Goal: Task Accomplishment & Management: Complete application form

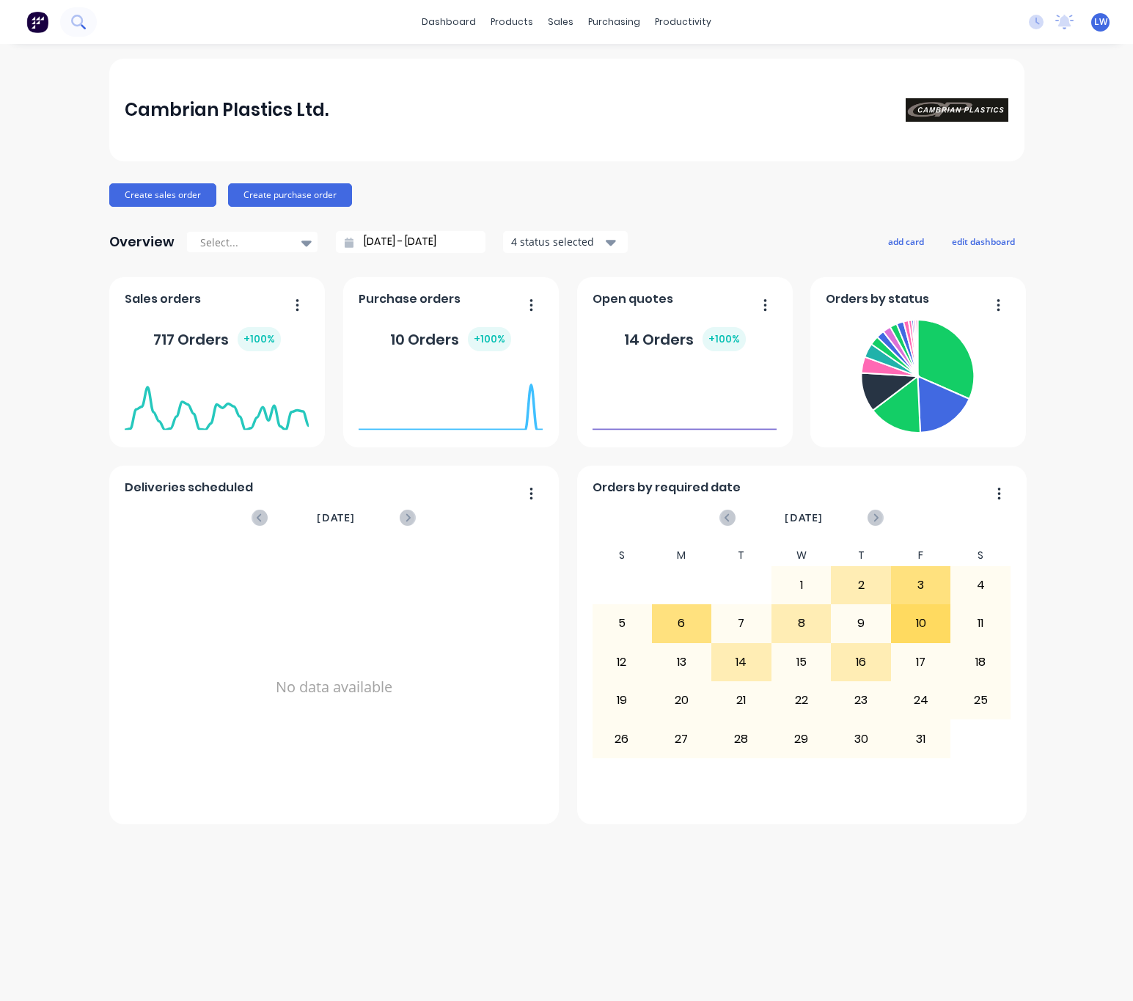
click at [71, 26] on icon at bounding box center [78, 22] width 14 height 14
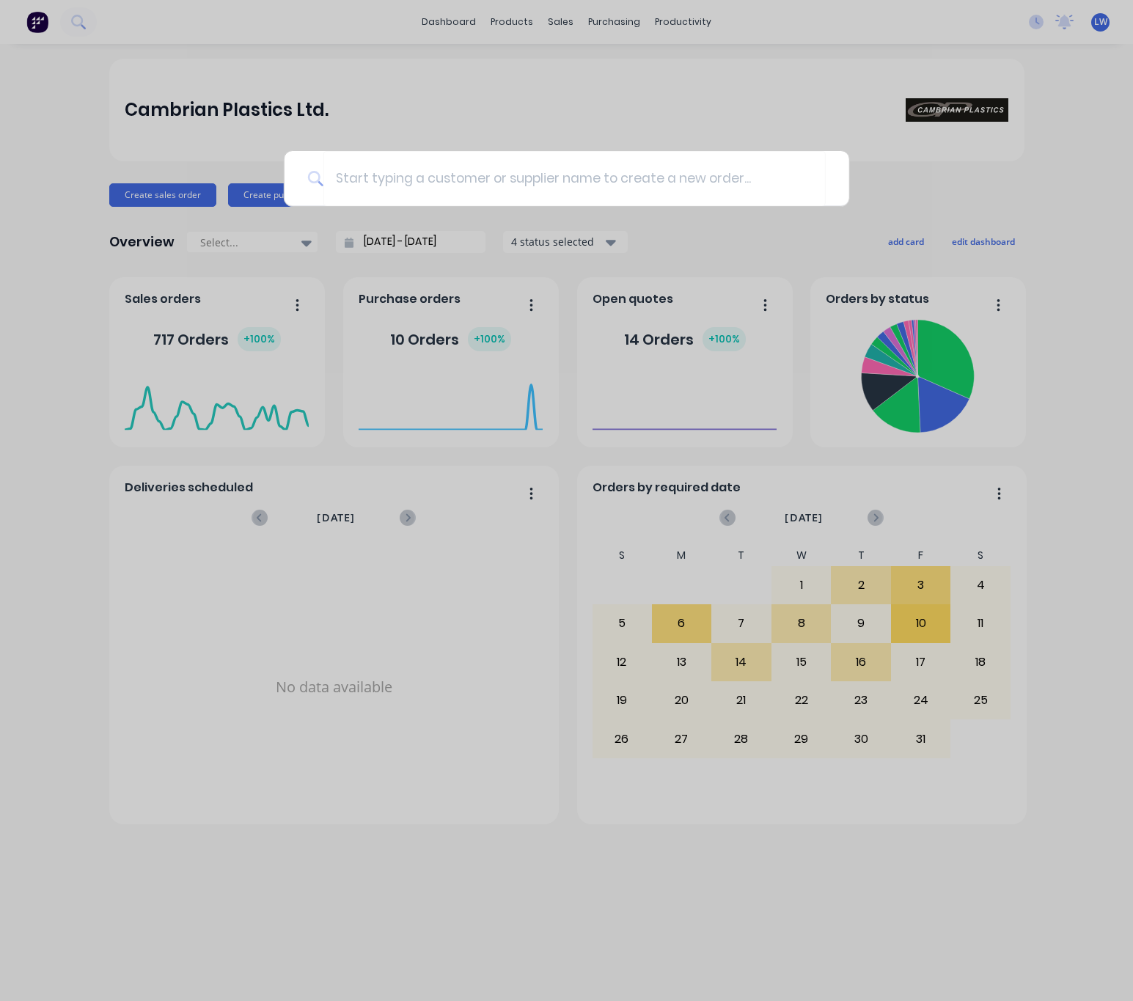
click at [573, 59] on div at bounding box center [566, 500] width 1133 height 1001
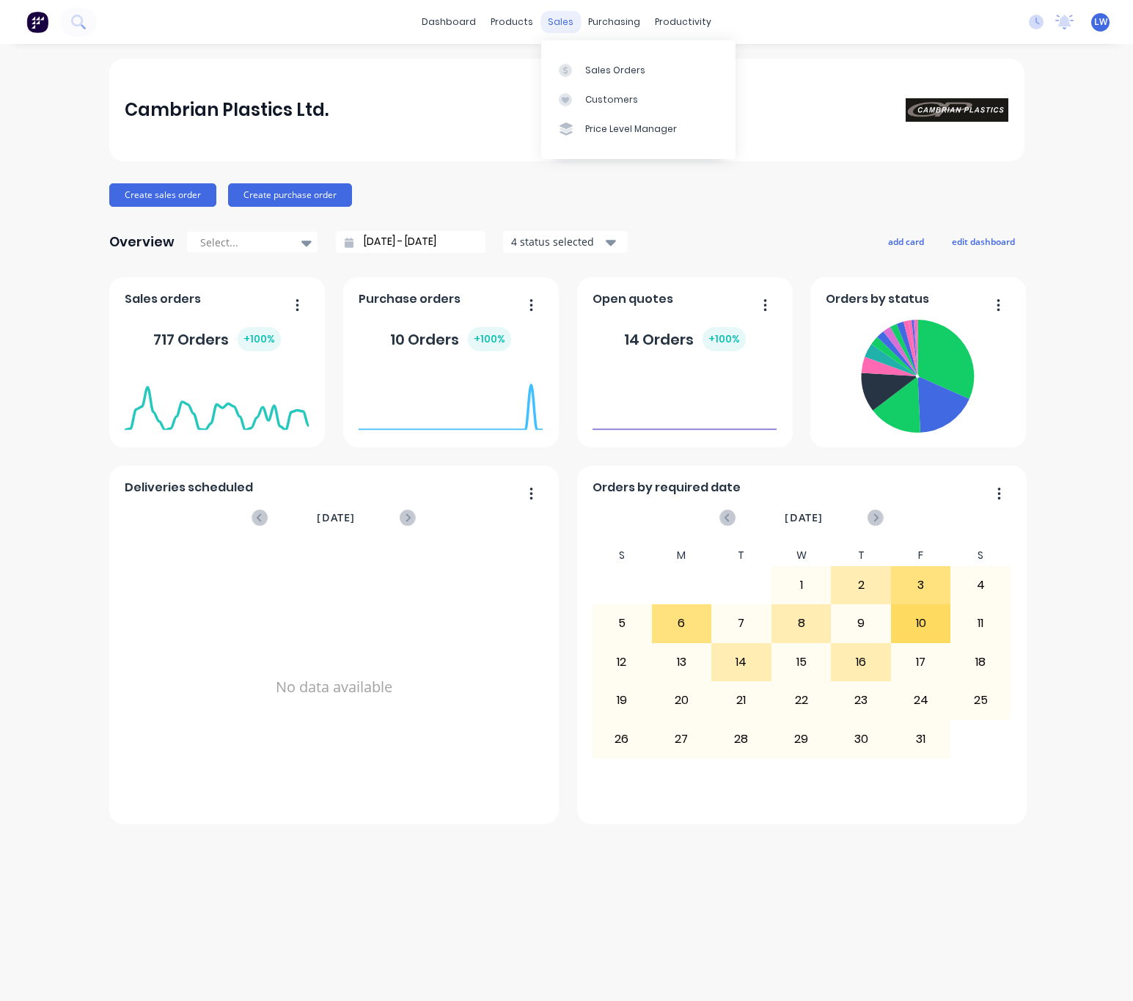
click at [561, 18] on div "sales" at bounding box center [560, 22] width 40 height 22
drag, startPoint x: 554, startPoint y: 13, endPoint x: 562, endPoint y: 24, distance: 13.2
click at [554, 13] on div "sales" at bounding box center [560, 22] width 40 height 22
click at [585, 73] on div "Sales Orders" at bounding box center [615, 70] width 60 height 13
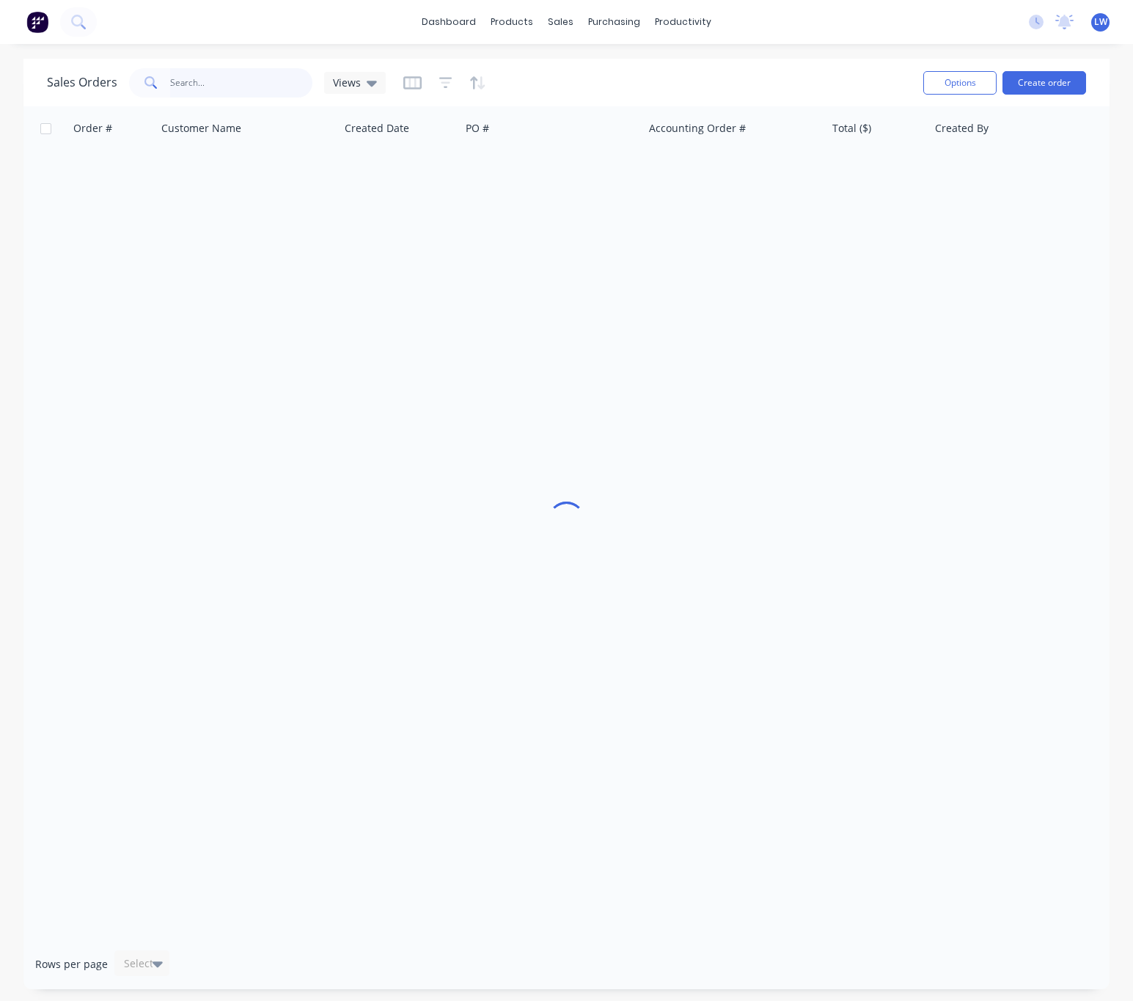
click at [224, 82] on input "text" at bounding box center [241, 82] width 143 height 29
drag, startPoint x: 137, startPoint y: 73, endPoint x: 119, endPoint y: 69, distance: 18.7
click at [119, 69] on div "Sales Orders westland Views" at bounding box center [216, 82] width 339 height 29
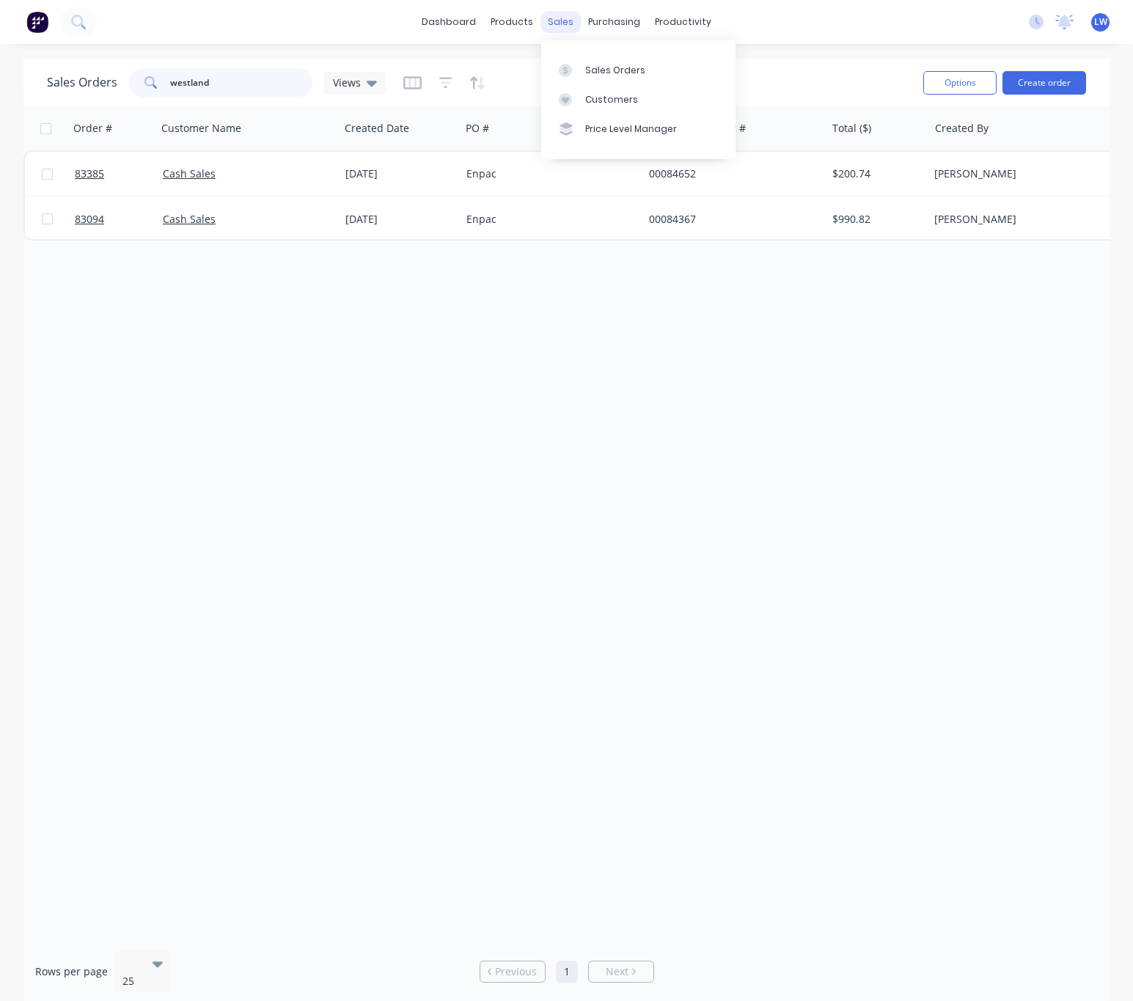
type input "westland"
click at [551, 14] on div "sales" at bounding box center [560, 22] width 40 height 22
click at [593, 73] on div "Sales Orders" at bounding box center [615, 70] width 60 height 13
click at [700, 95] on link "Customers" at bounding box center [638, 99] width 194 height 29
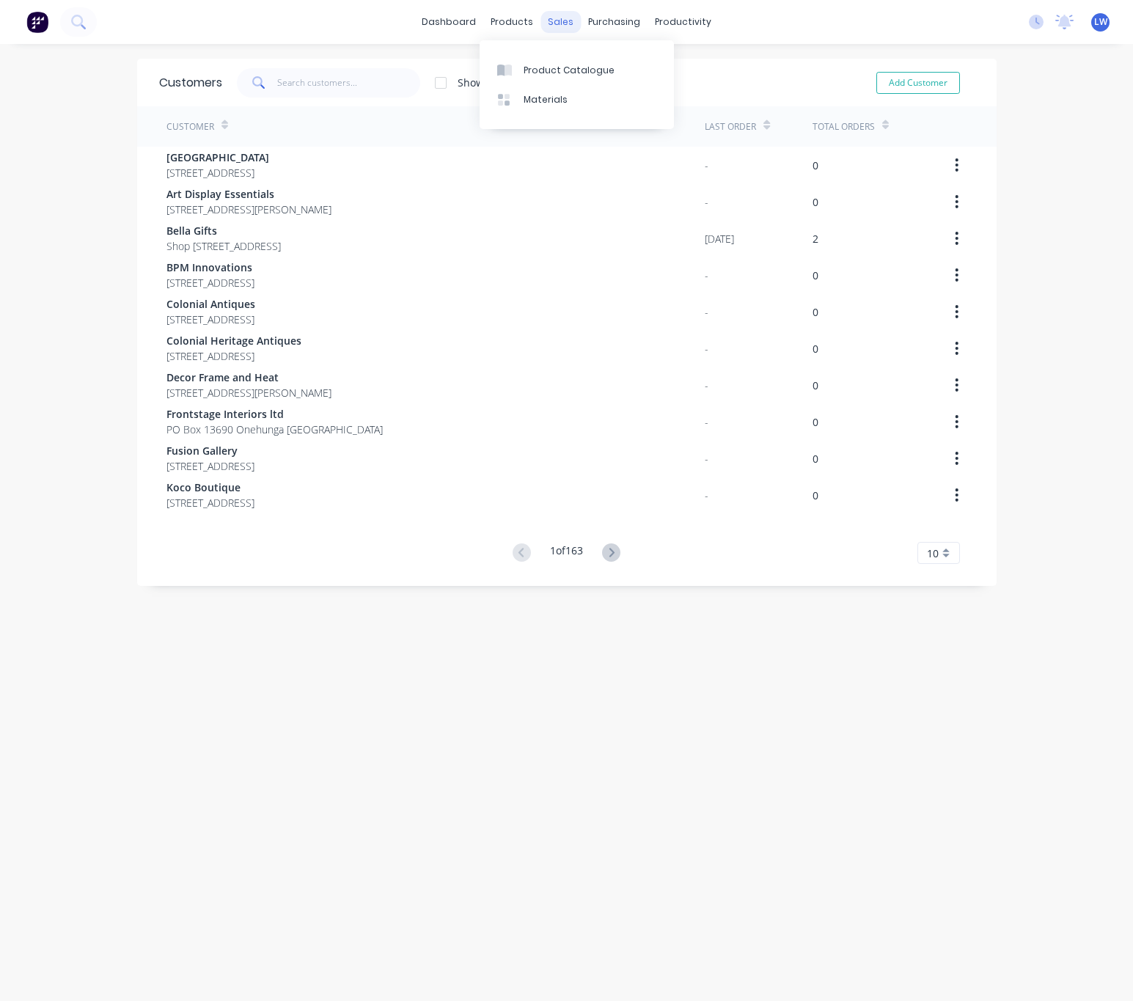
click at [552, 14] on div "sales" at bounding box center [560, 22] width 40 height 22
click at [581, 60] on link "Sales Orders" at bounding box center [630, 69] width 194 height 29
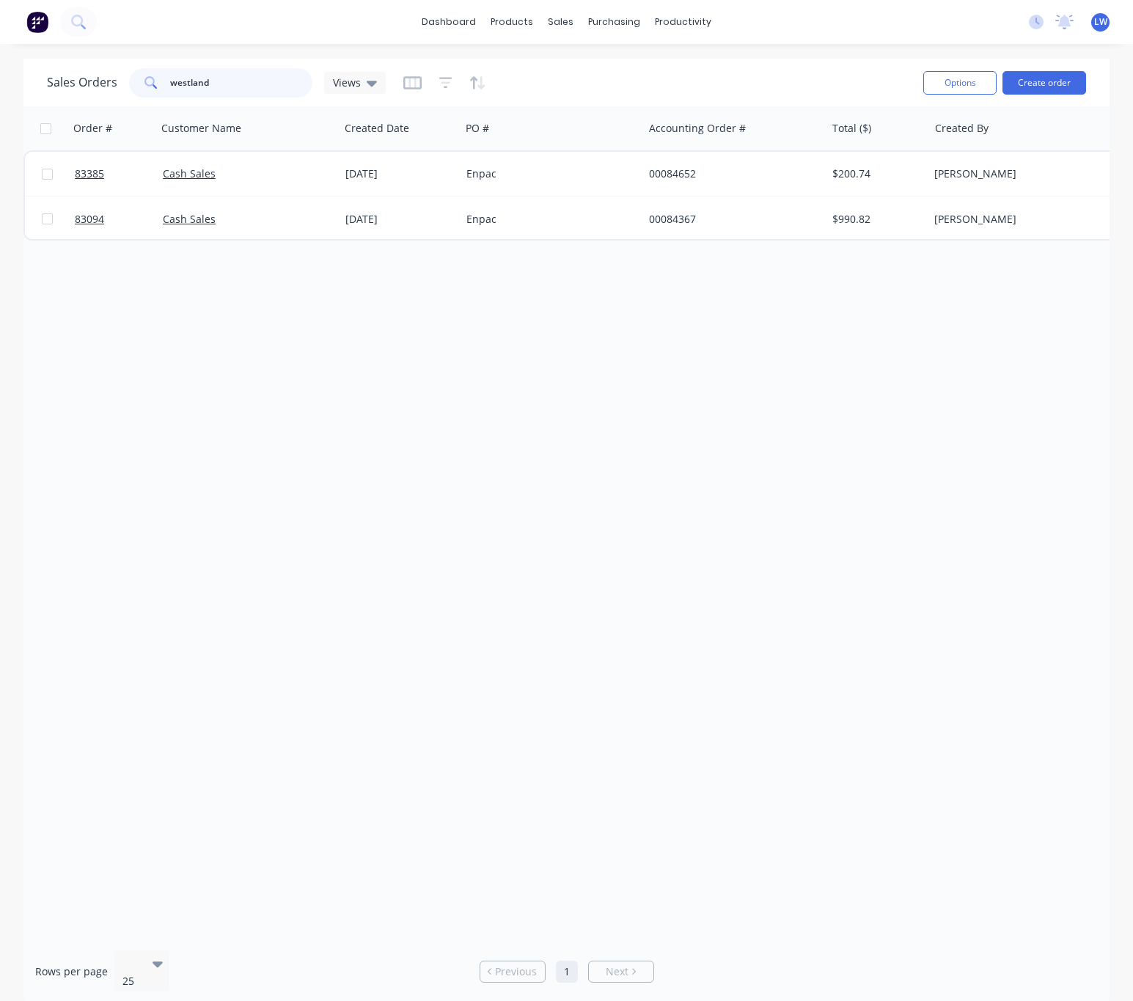
drag, startPoint x: 168, startPoint y: 77, endPoint x: 139, endPoint y: 81, distance: 28.9
click at [144, 77] on div "westland" at bounding box center [220, 82] width 183 height 29
type input "grey dis"
click at [560, 20] on div "sales" at bounding box center [560, 22] width 40 height 22
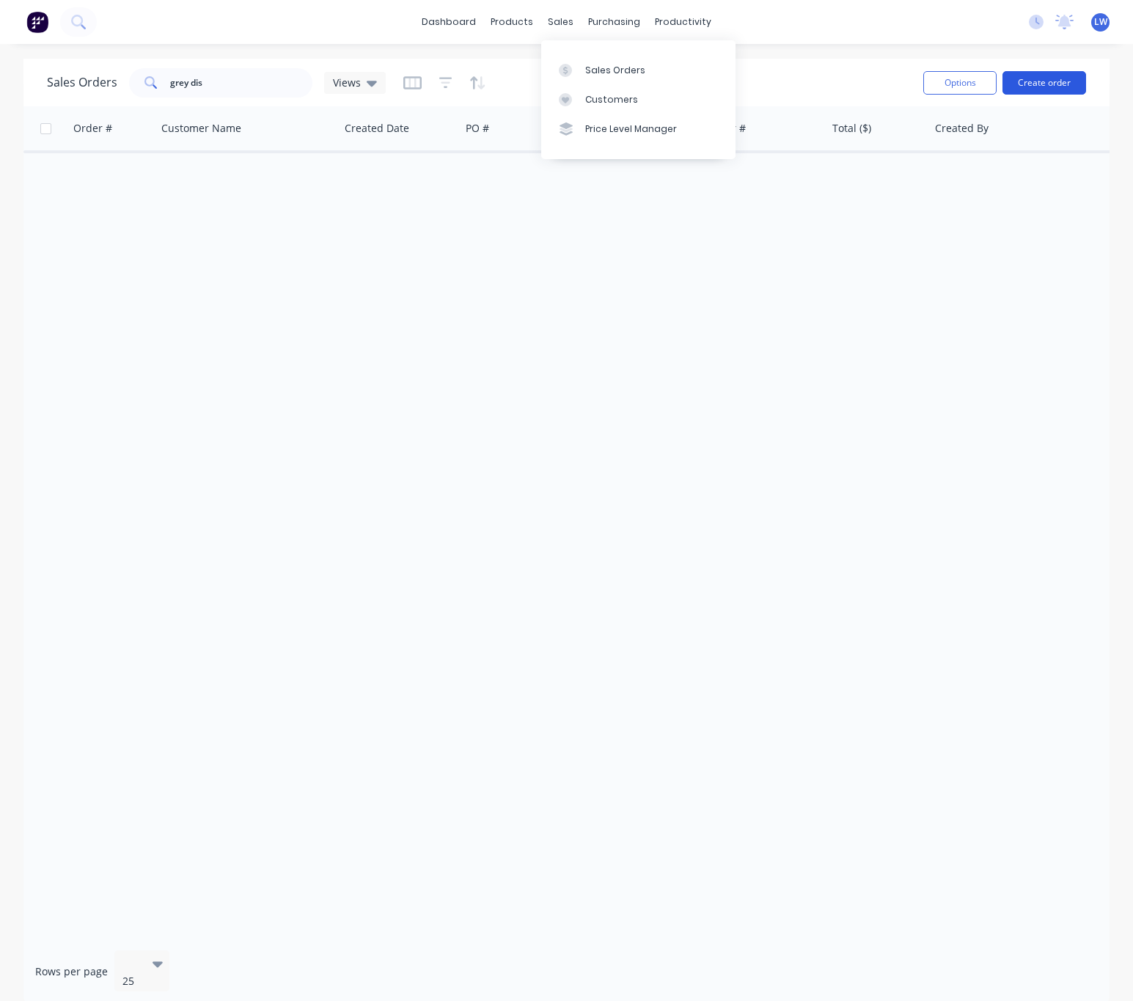
click at [1036, 80] on button "Create order" at bounding box center [1044, 82] width 84 height 23
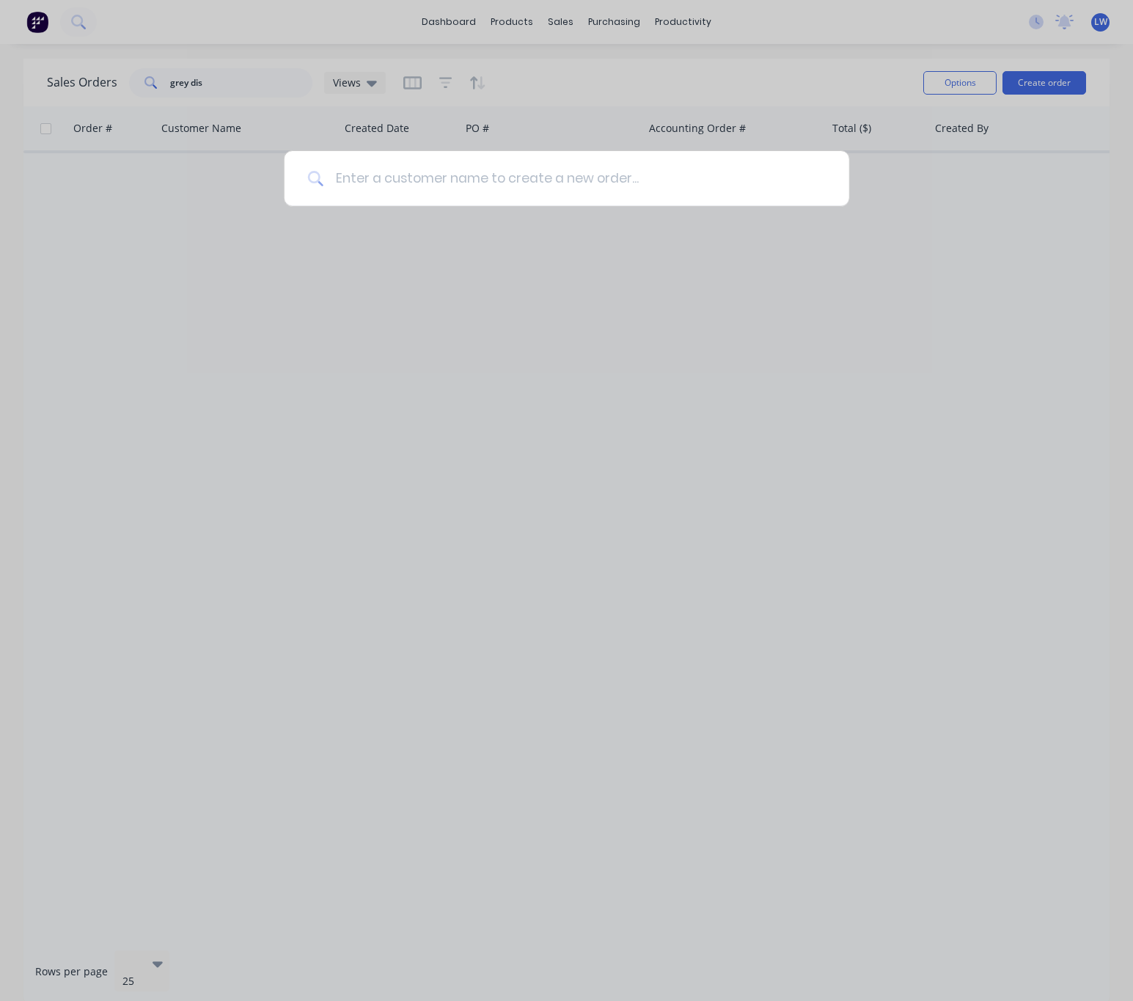
click at [379, 185] on input at bounding box center [574, 178] width 502 height 55
click at [499, 359] on div at bounding box center [566, 500] width 1133 height 1001
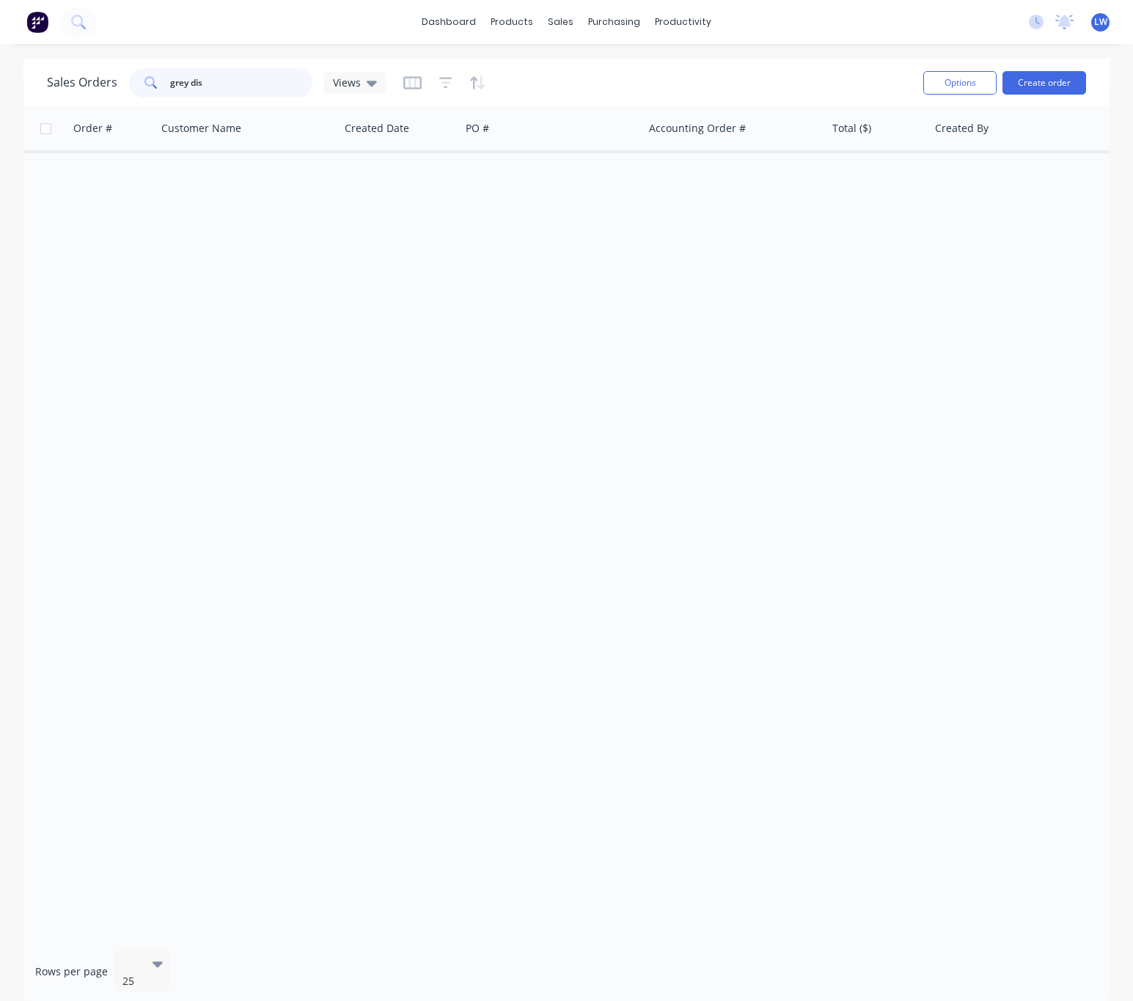
drag, startPoint x: 211, startPoint y: 89, endPoint x: 128, endPoint y: 87, distance: 83.6
click at [129, 87] on div "grey dis" at bounding box center [220, 82] width 183 height 29
click at [564, 16] on div "sales" at bounding box center [560, 22] width 40 height 22
click at [586, 67] on div "Sales Orders" at bounding box center [615, 70] width 60 height 13
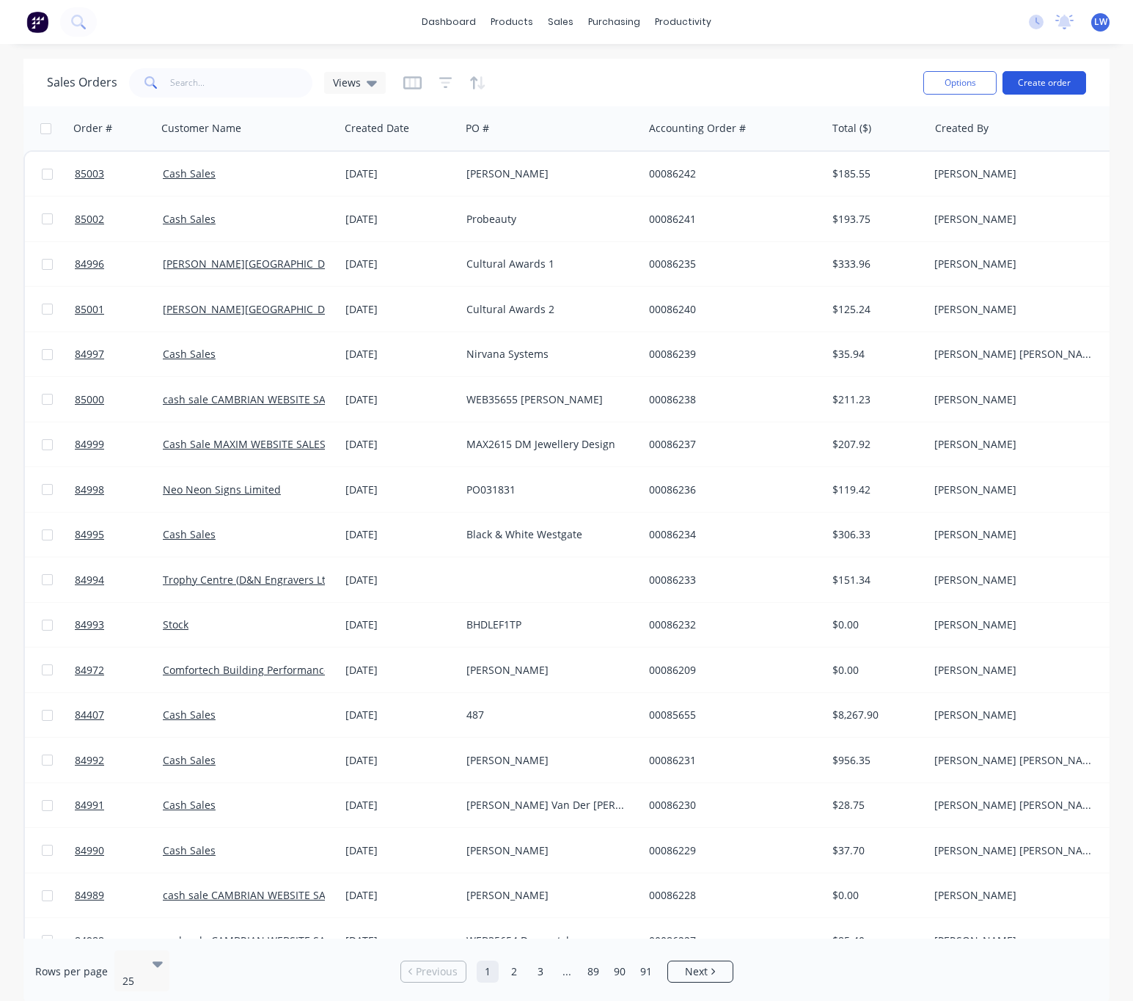
click at [1032, 80] on button "Create order" at bounding box center [1044, 82] width 84 height 23
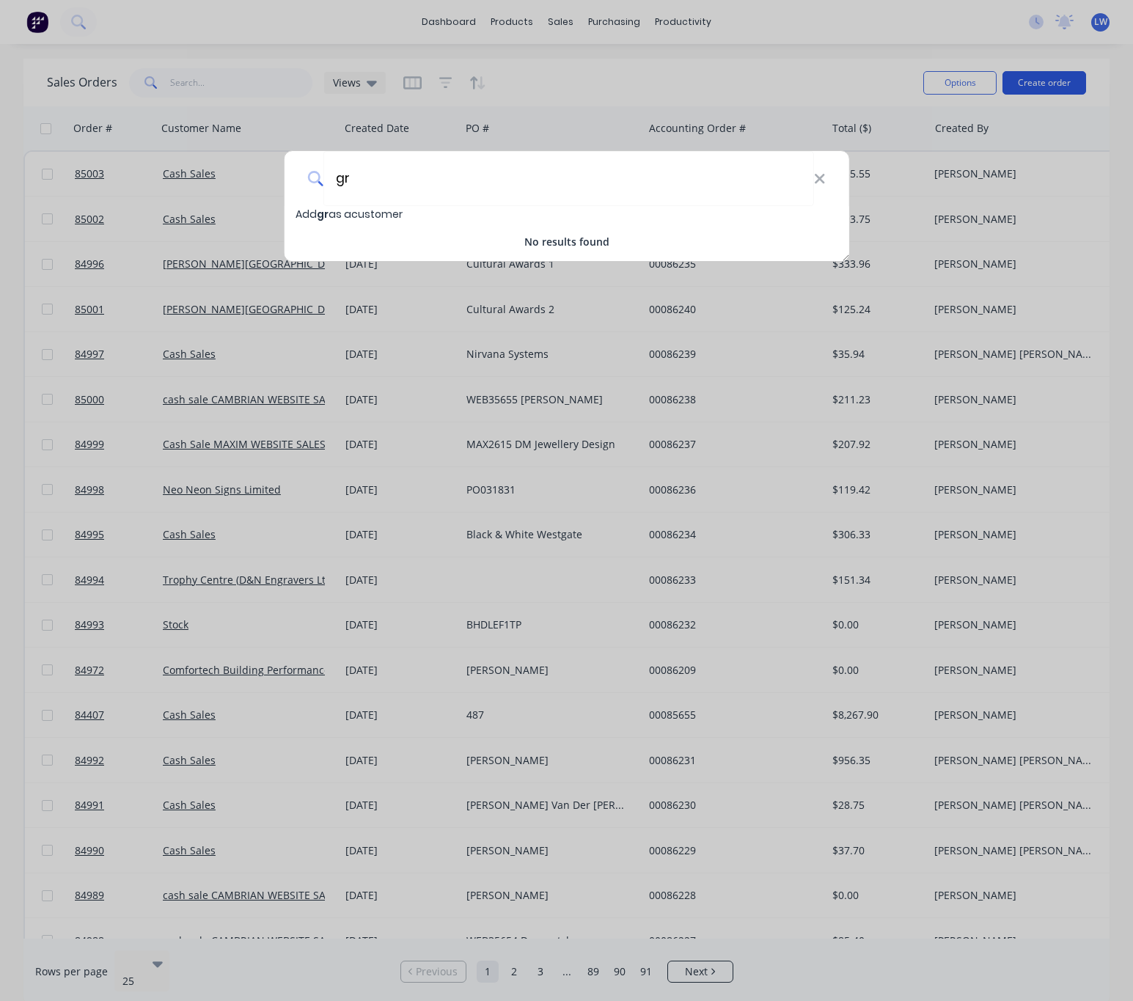
type input "g"
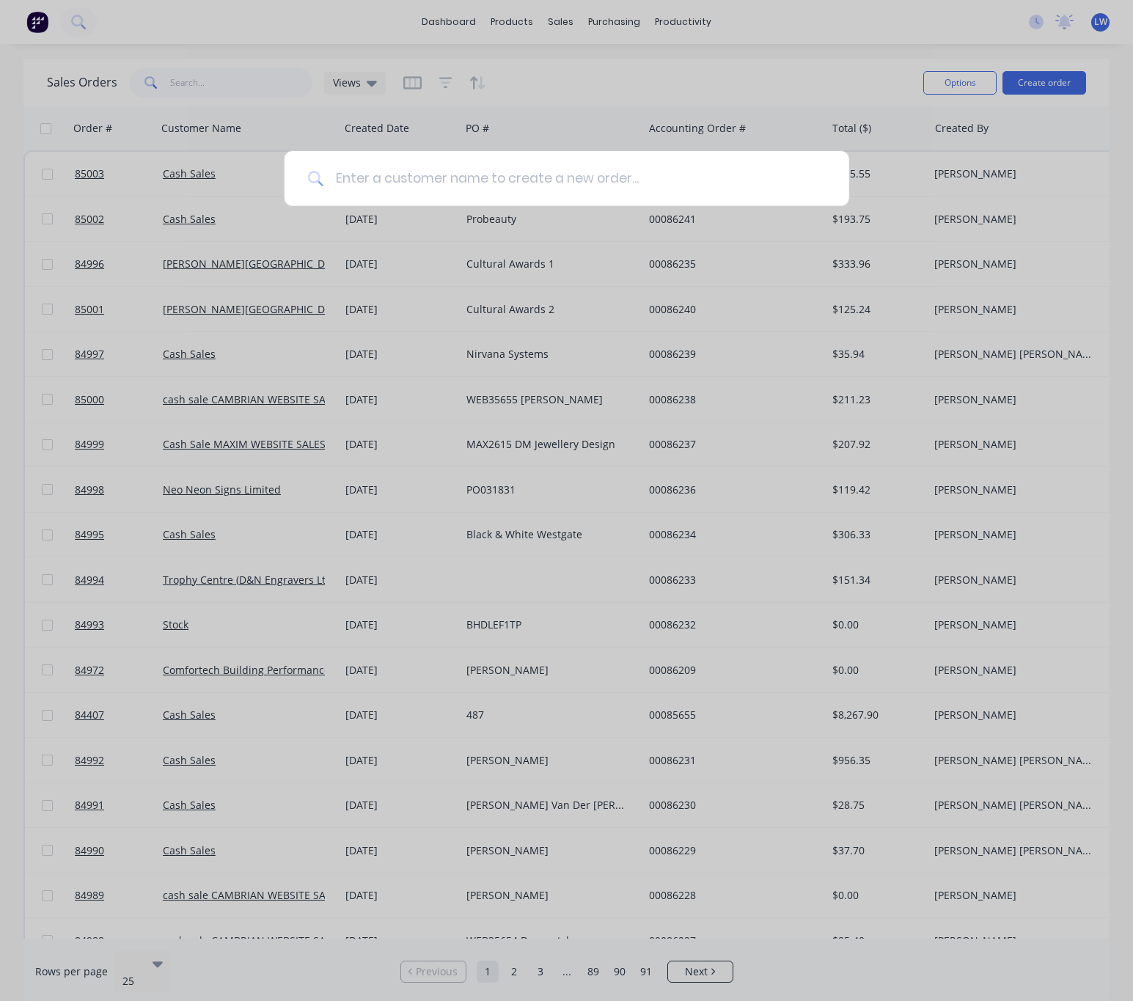
click at [419, 169] on input at bounding box center [574, 178] width 502 height 55
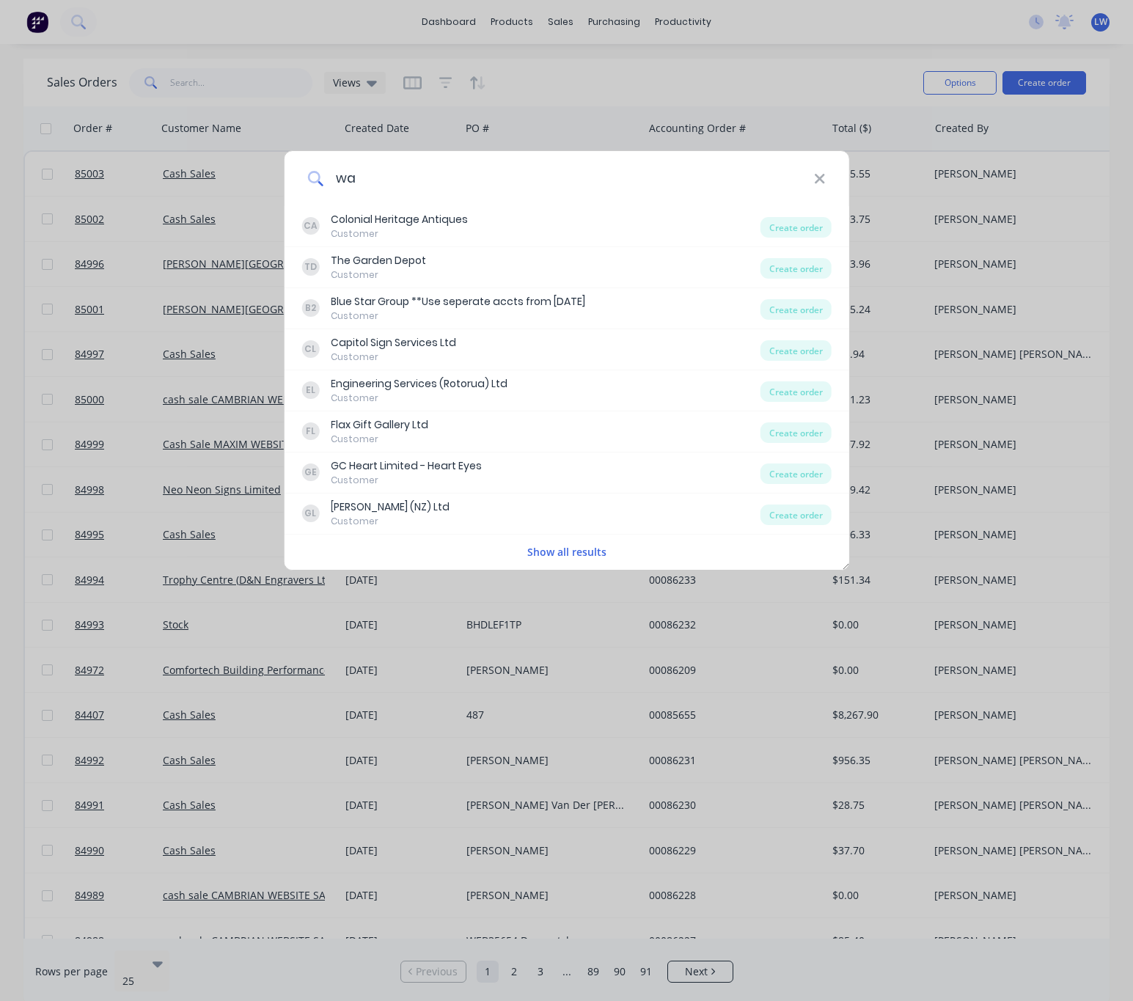
type input "w"
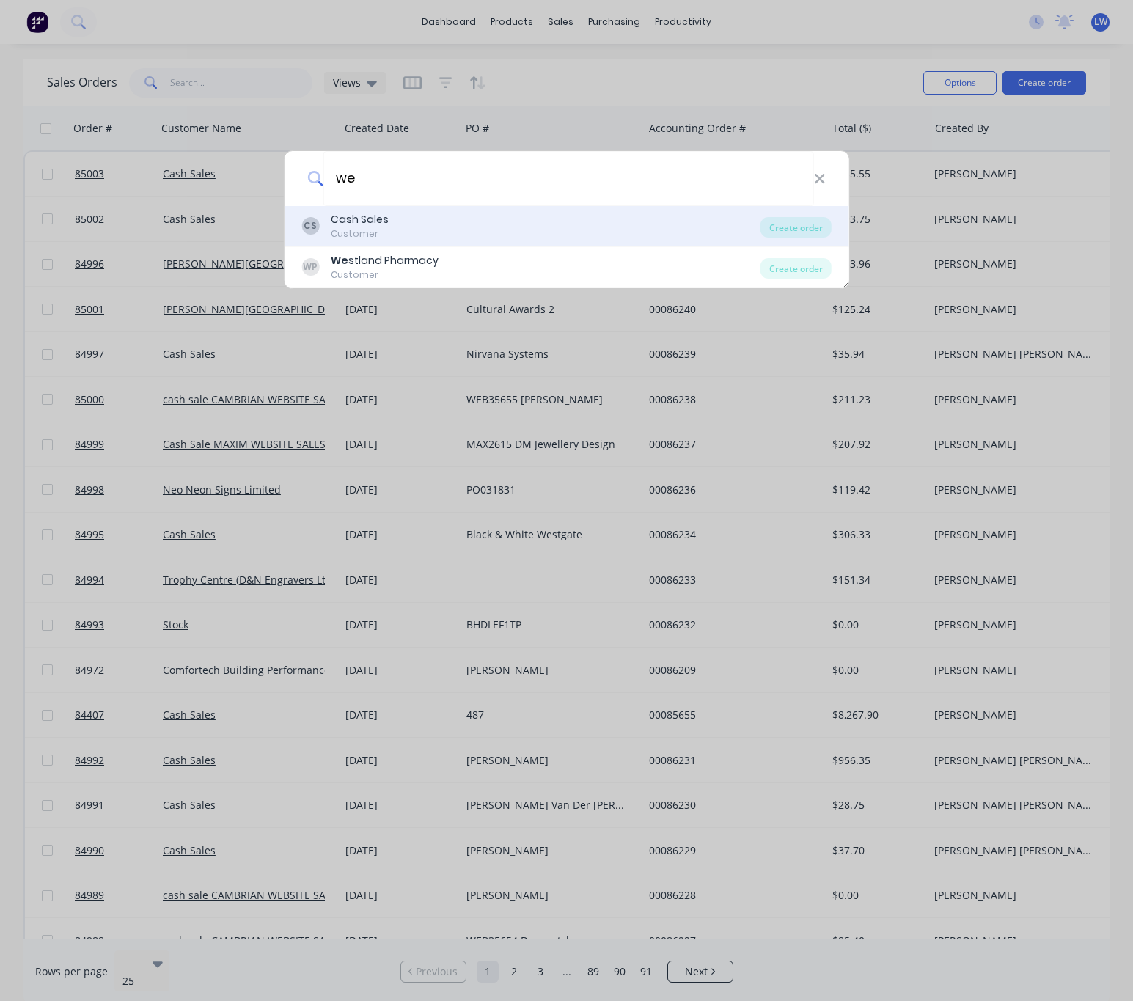
type input "w"
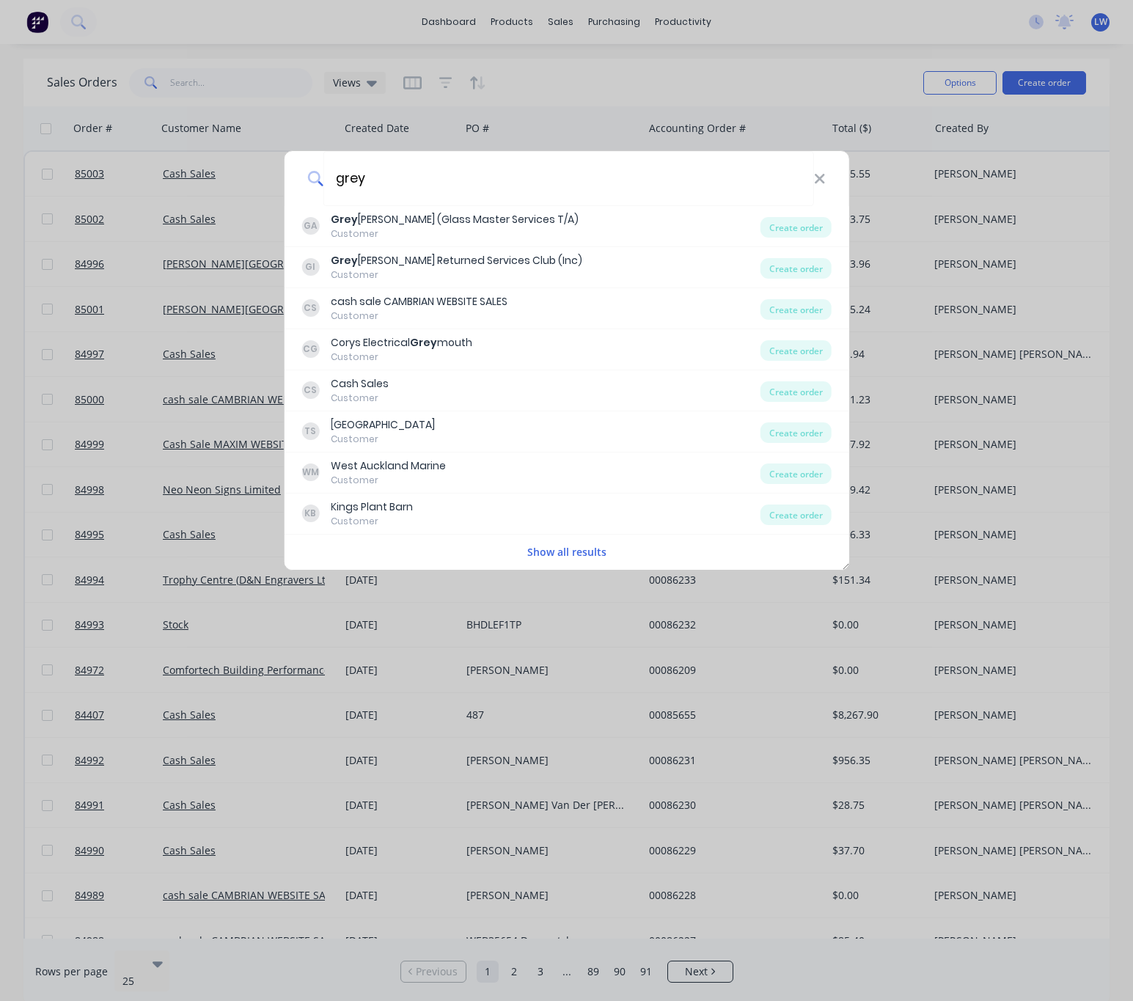
type input "grey"
click at [543, 548] on button "Show all results" at bounding box center [567, 551] width 88 height 17
click at [933, 984] on div "grey GA Grey [PERSON_NAME] (Glass Master Services T/A) Customer Create order GI…" at bounding box center [566, 500] width 1133 height 1001
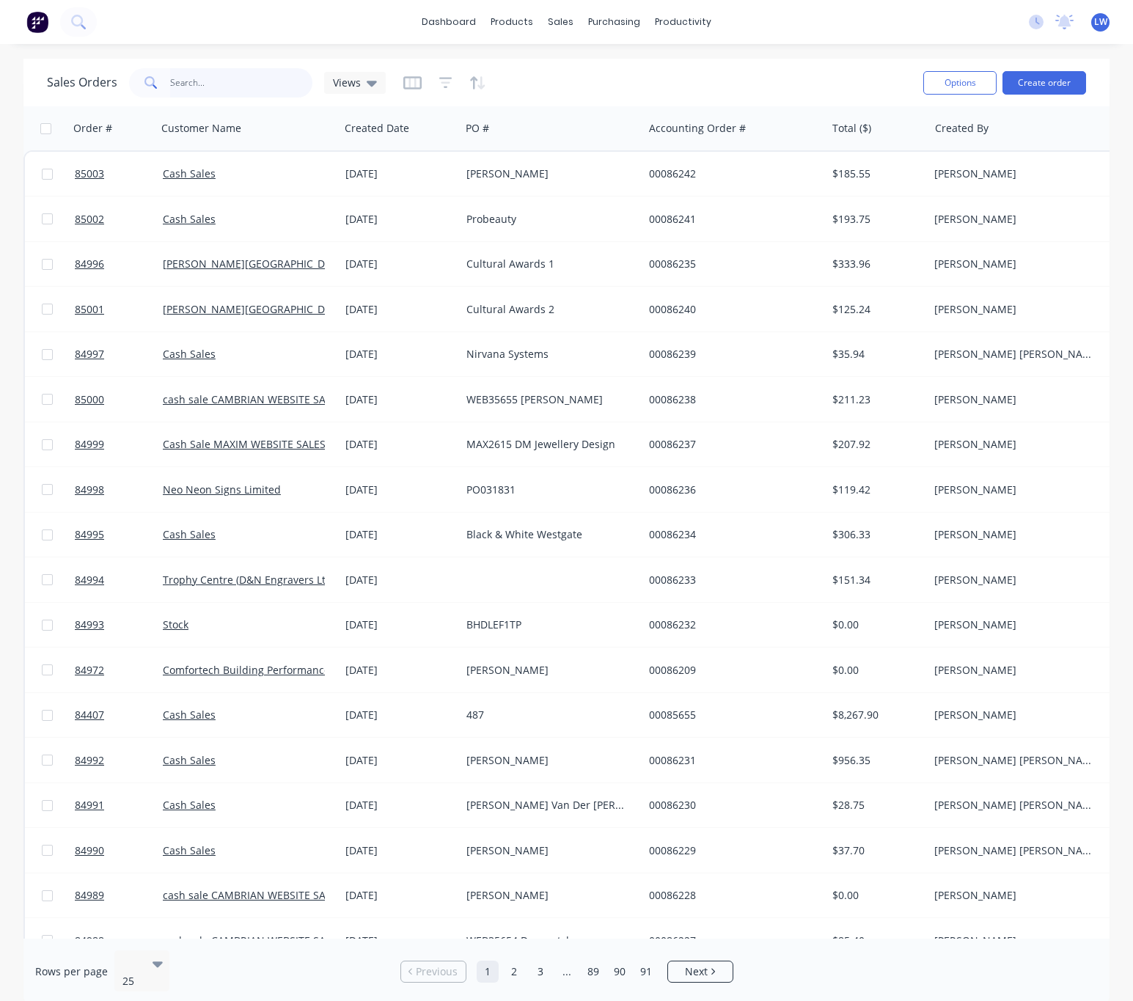
click at [230, 78] on input "text" at bounding box center [241, 82] width 143 height 29
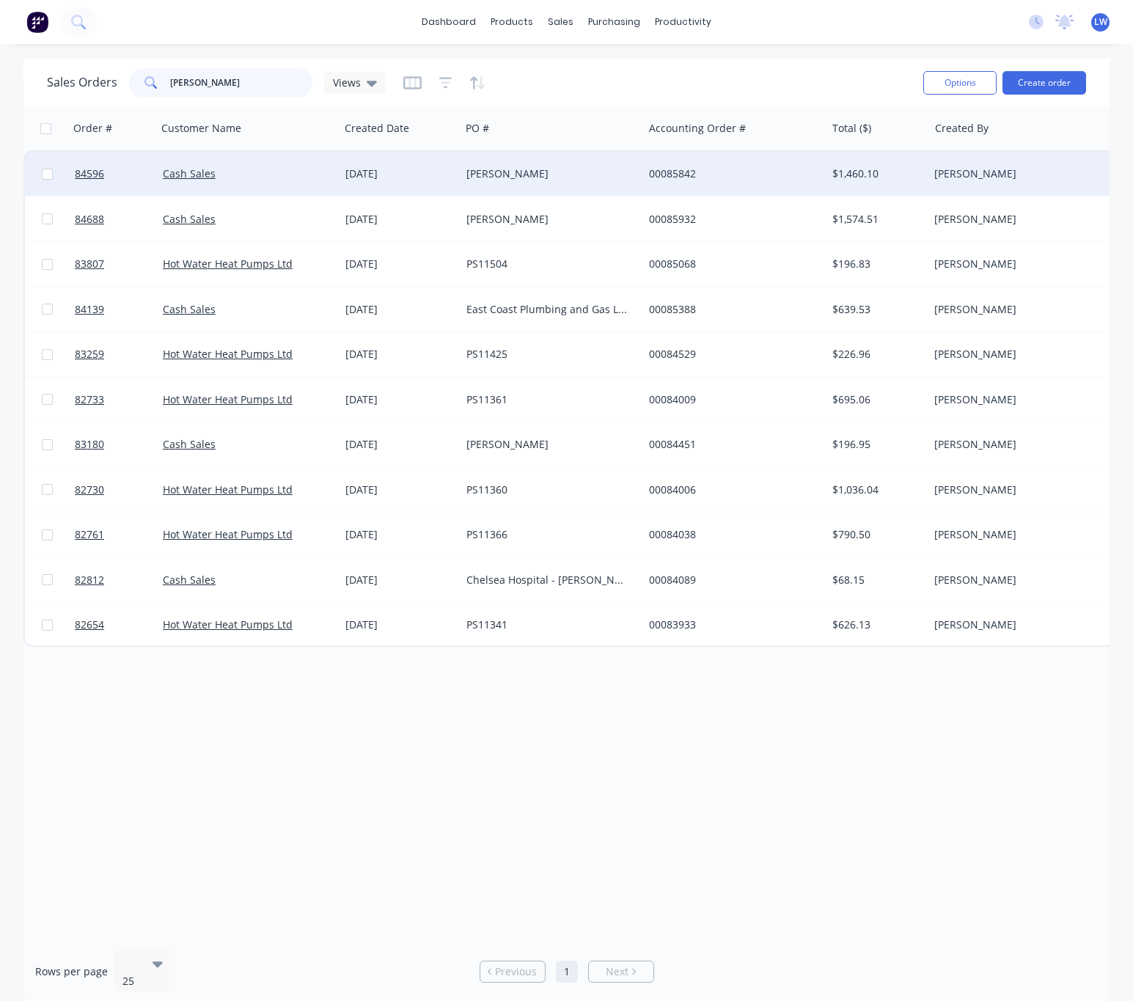
type input "[PERSON_NAME]"
click at [550, 176] on div "[PERSON_NAME]" at bounding box center [547, 173] width 163 height 15
